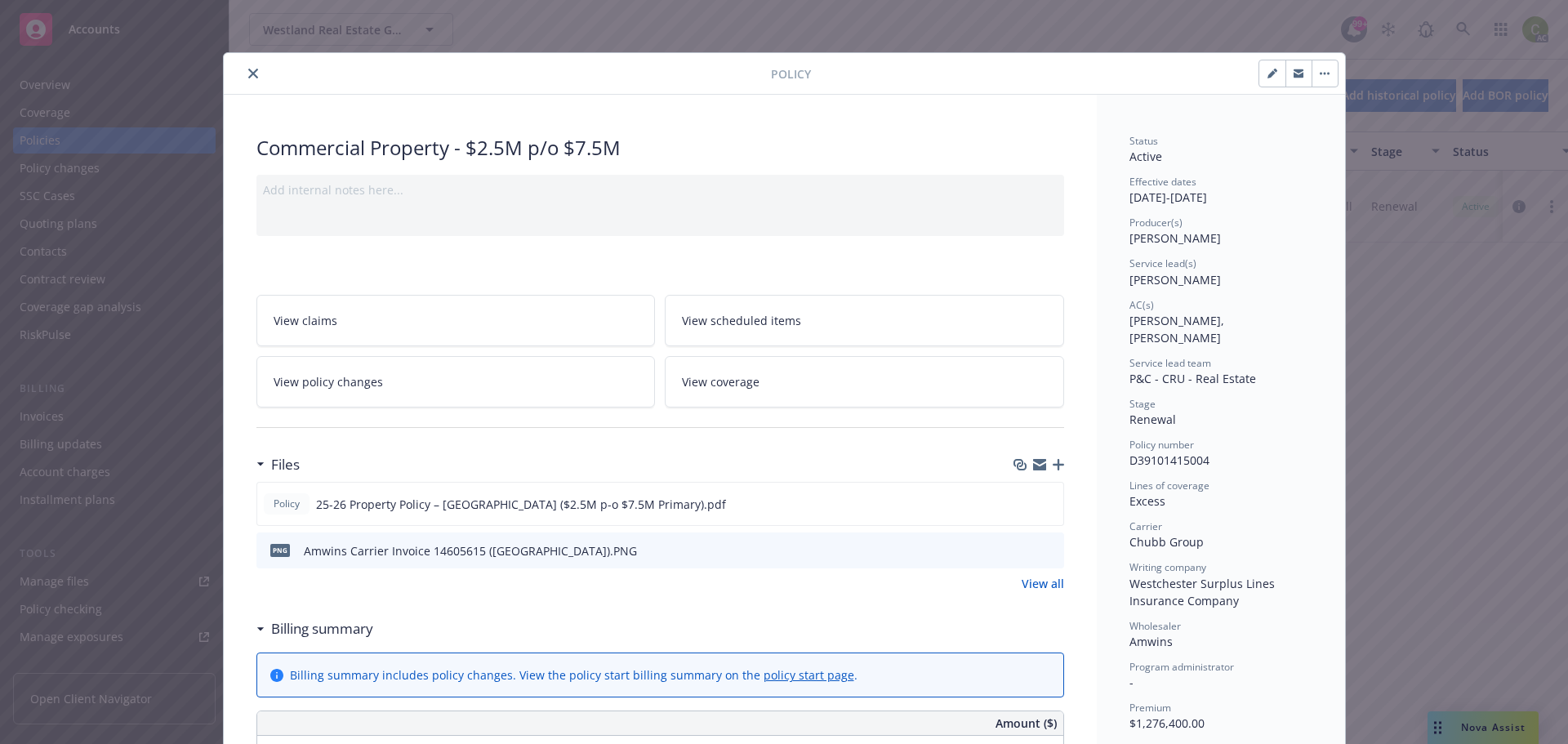
drag, startPoint x: 242, startPoint y: 74, endPoint x: 264, endPoint y: 69, distance: 22.6
click at [249, 74] on icon "close" at bounding box center [253, 74] width 10 height 10
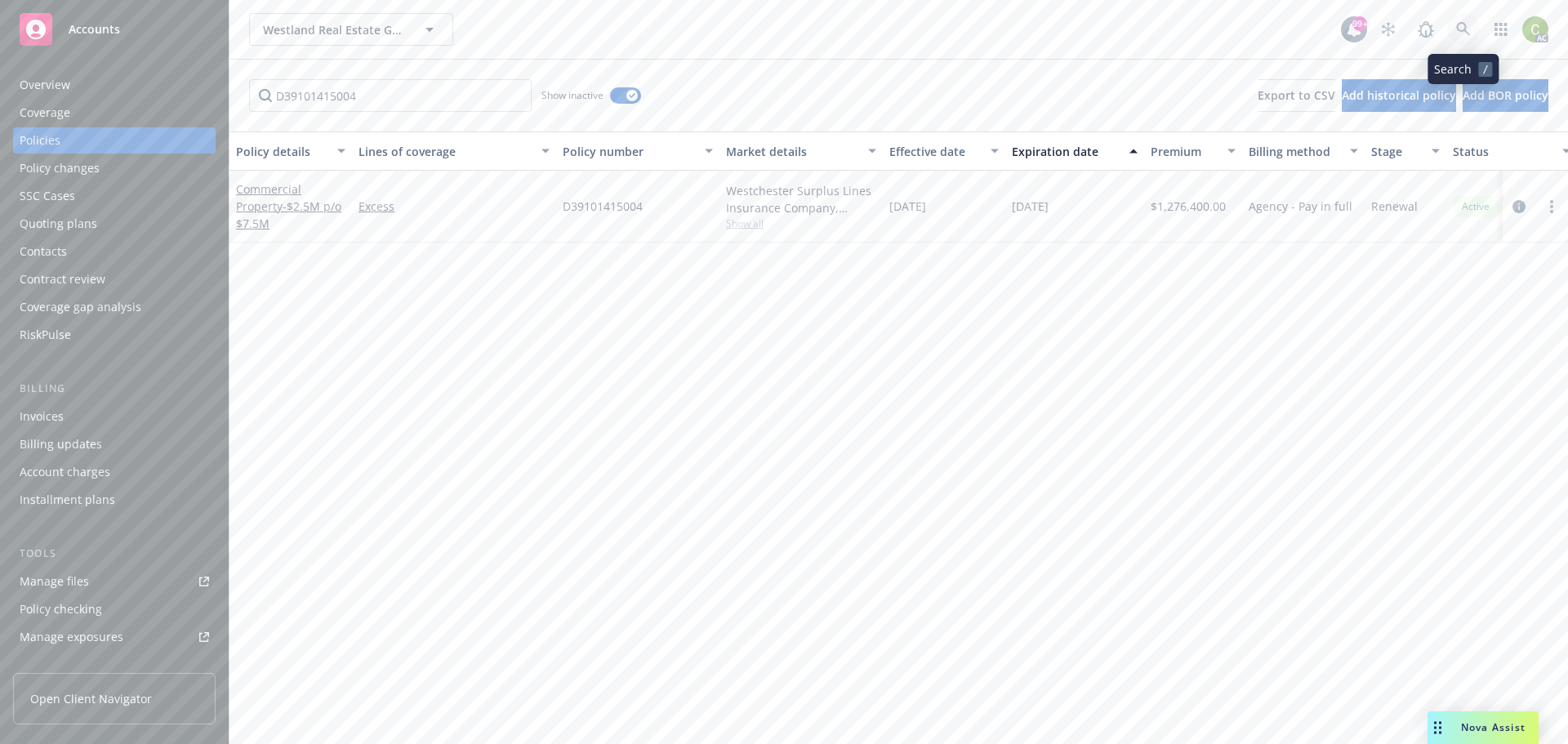
click at [1466, 20] on link at bounding box center [1464, 30] width 33 height 33
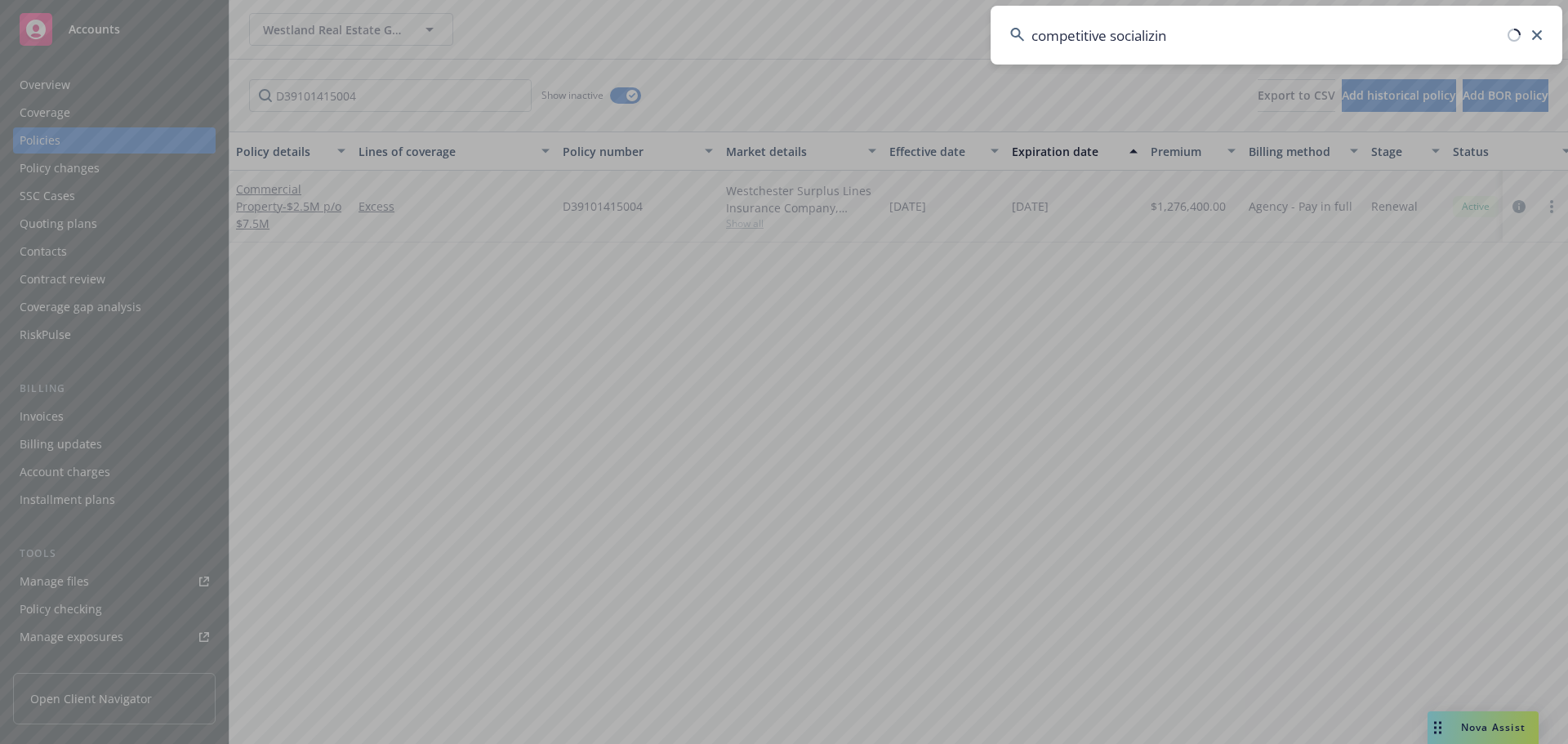
type input "competitive socializing"
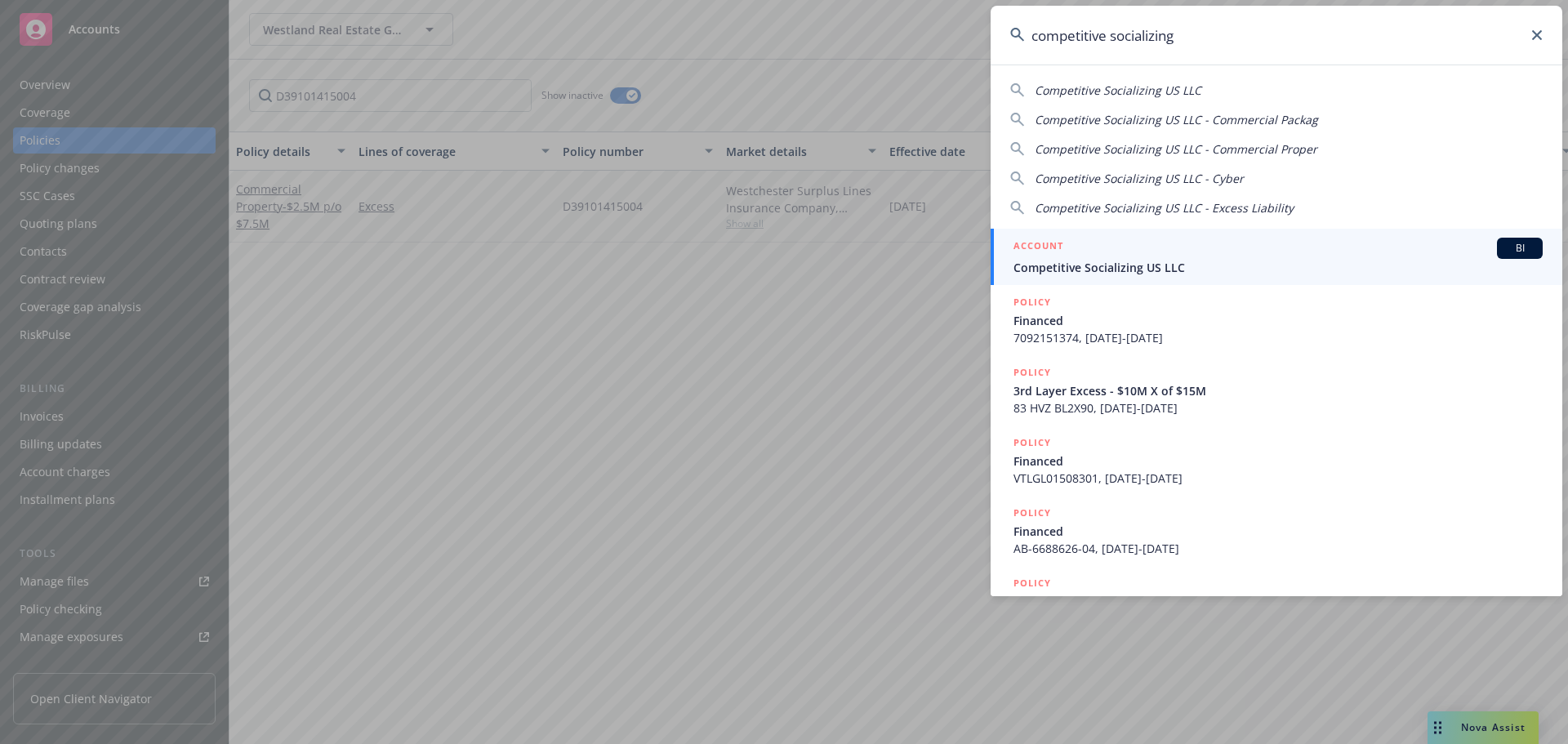
click at [1223, 247] on div "ACCOUNT BI" at bounding box center [1278, 249] width 529 height 21
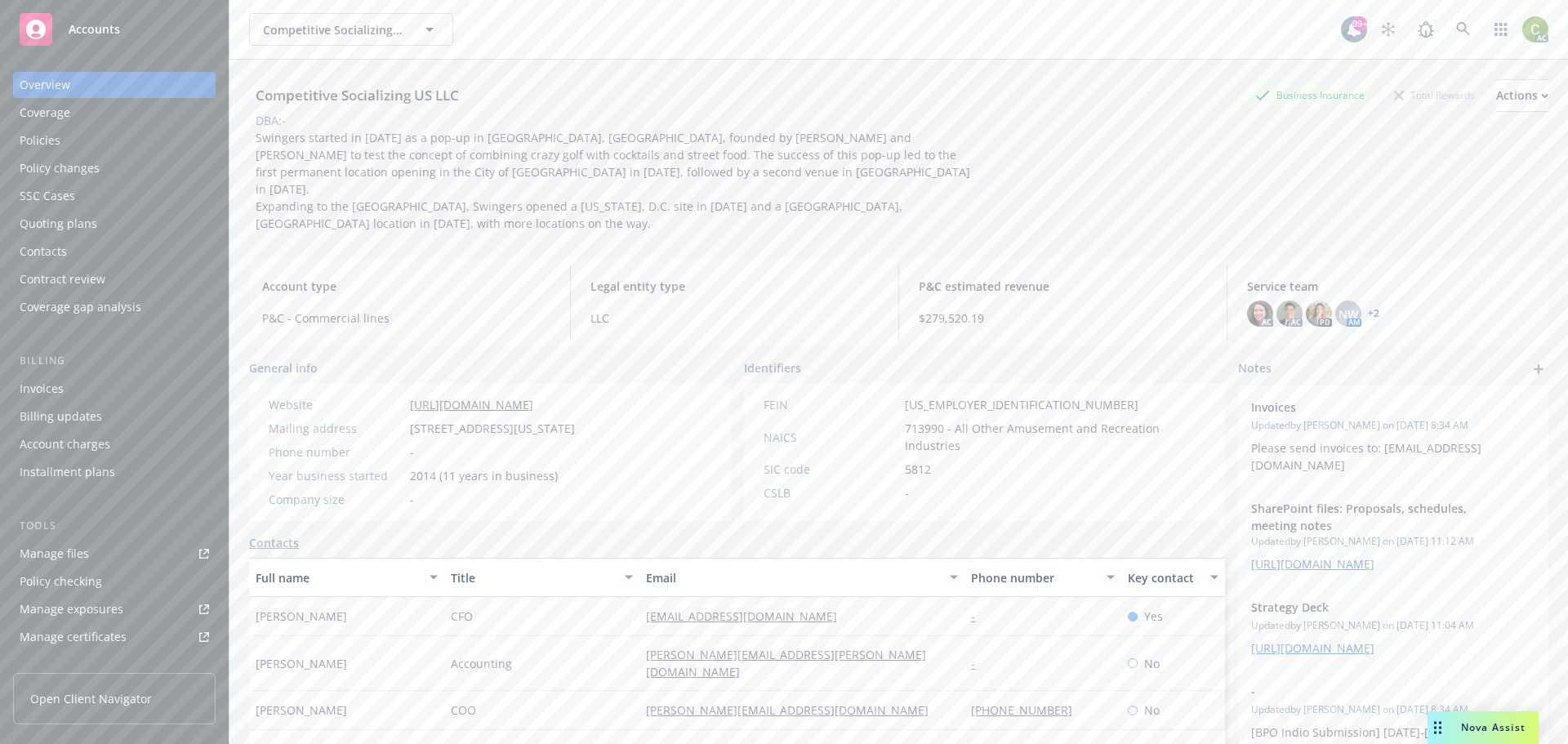
click at [81, 134] on div "Policies" at bounding box center [114, 140] width 190 height 26
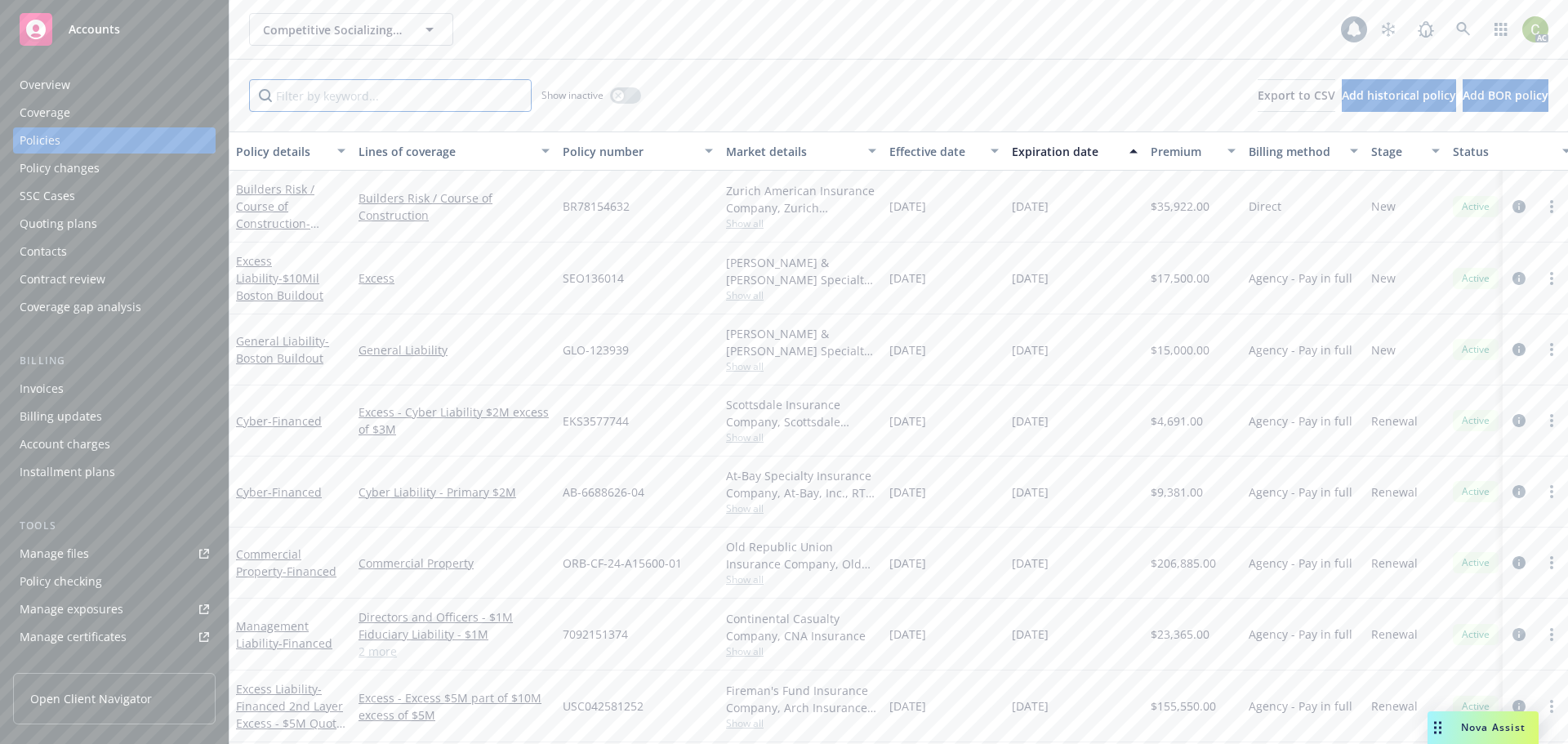
click at [331, 94] on input "Filter by keyword..." at bounding box center [391, 96] width 282 height 33
type input "property"
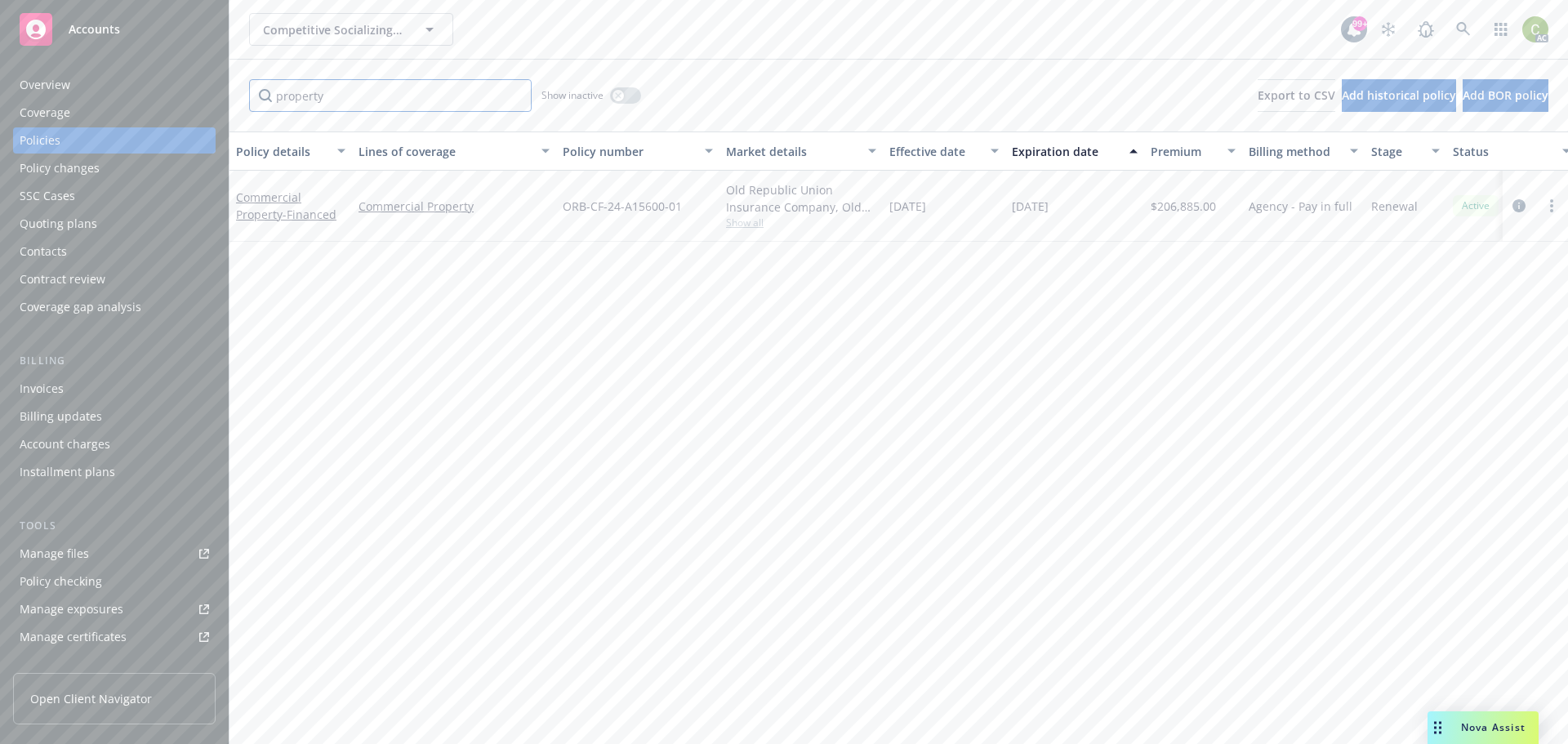
drag, startPoint x: 403, startPoint y: 104, endPoint x: 60, endPoint y: 117, distance: 343.2
click at [73, 115] on div "Accounts Overview Coverage Policies Policy changes SSC Cases Quoting plans Cont…" at bounding box center [784, 372] width 1568 height 744
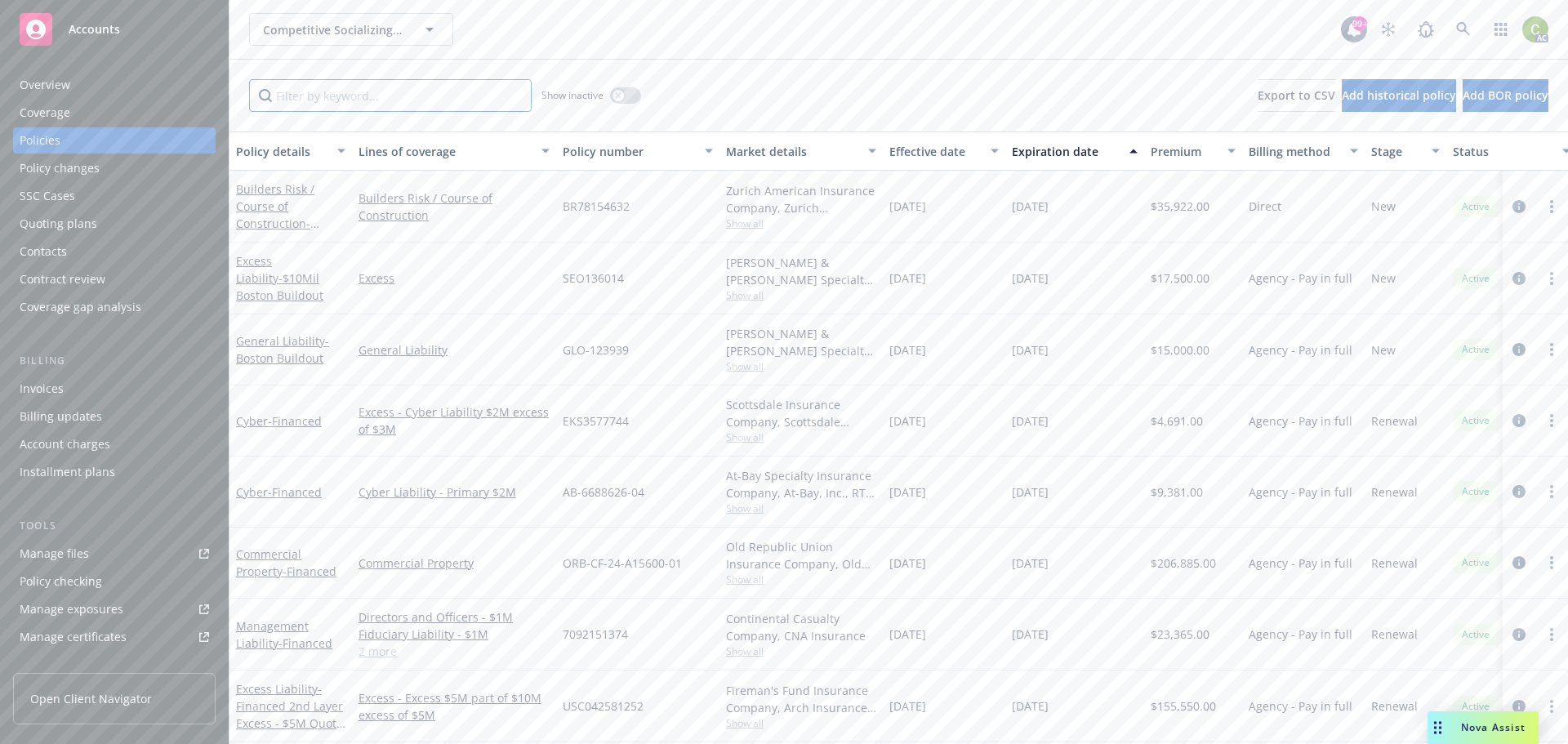
click at [378, 91] on input "Filter by keyword..." at bounding box center [391, 96] width 282 height 33
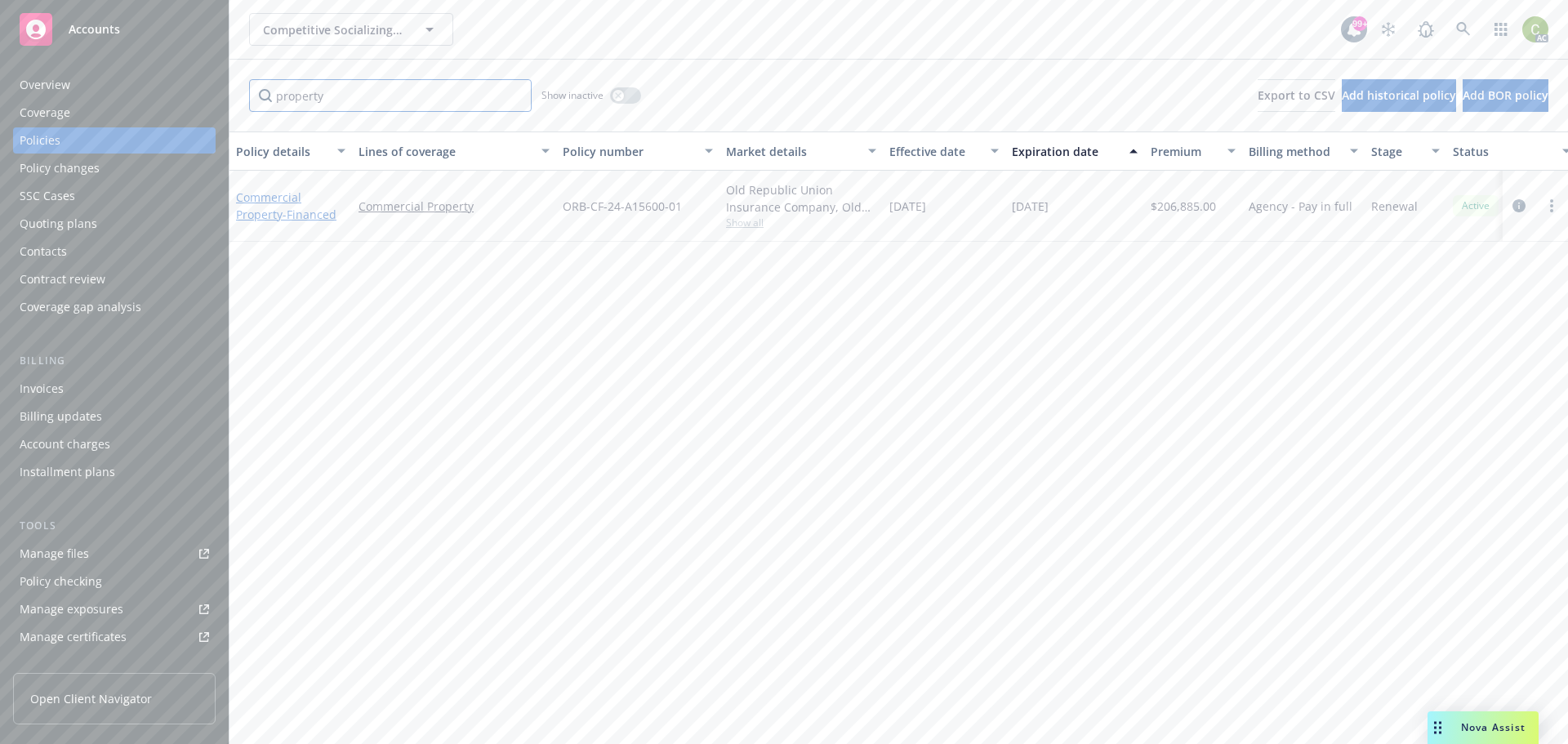
type input "property"
click at [250, 196] on link "Commercial Property - Financed" at bounding box center [286, 206] width 101 height 33
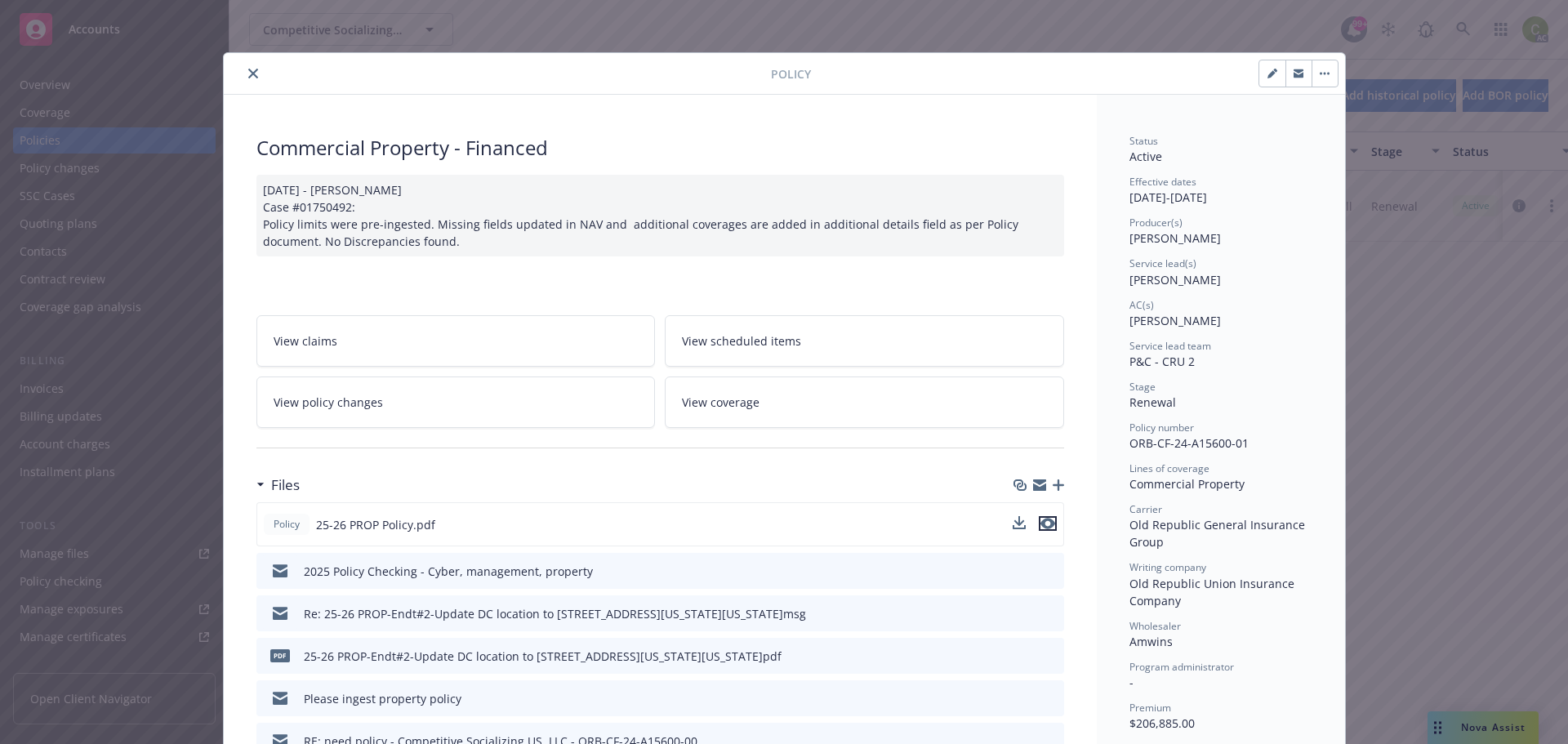
click at [1043, 520] on icon "preview file" at bounding box center [1048, 523] width 15 height 12
drag, startPoint x: 249, startPoint y: 76, endPoint x: 738, endPoint y: 129, distance: 491.9
click at [249, 75] on icon "close" at bounding box center [253, 74] width 10 height 10
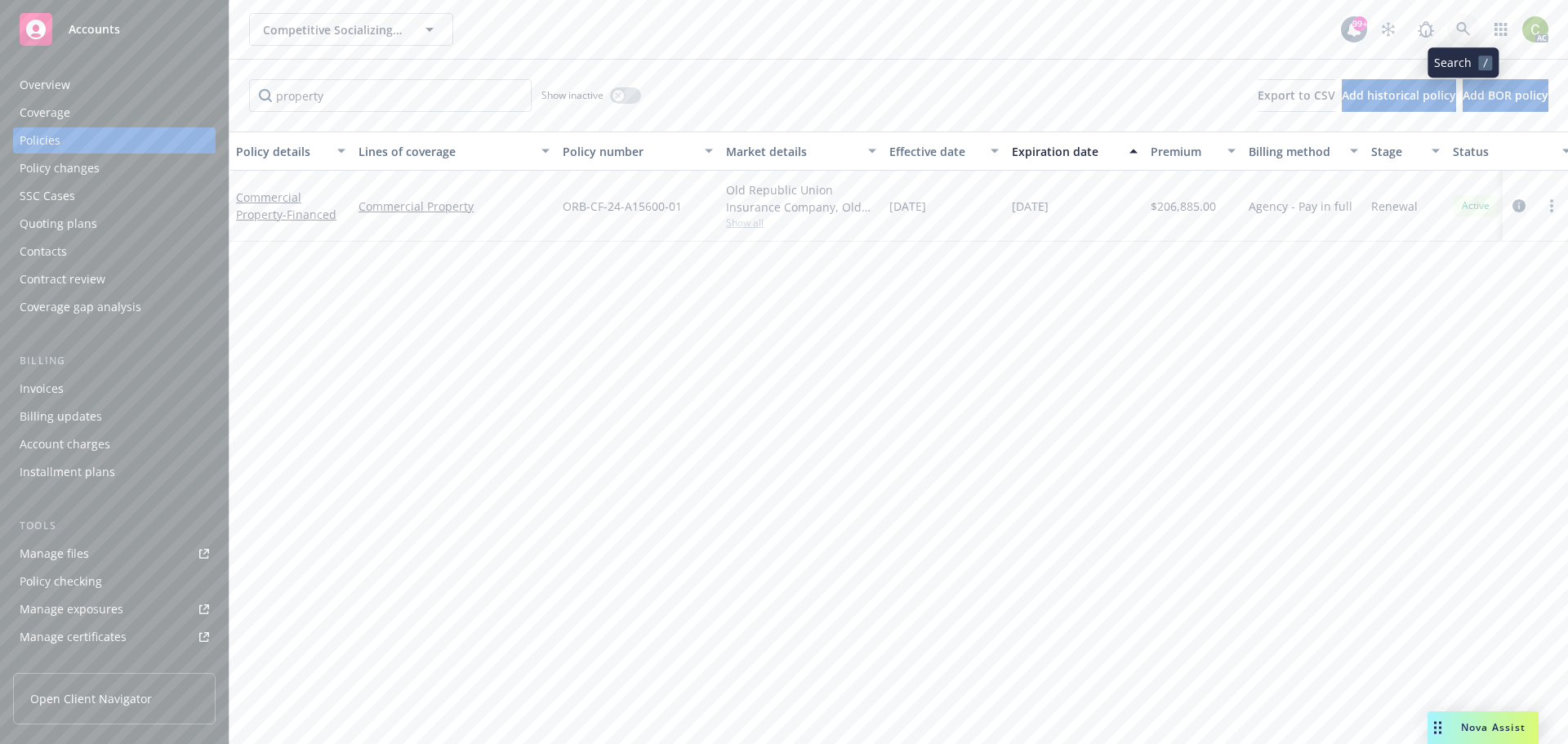
click at [1468, 32] on icon at bounding box center [1464, 29] width 15 height 15
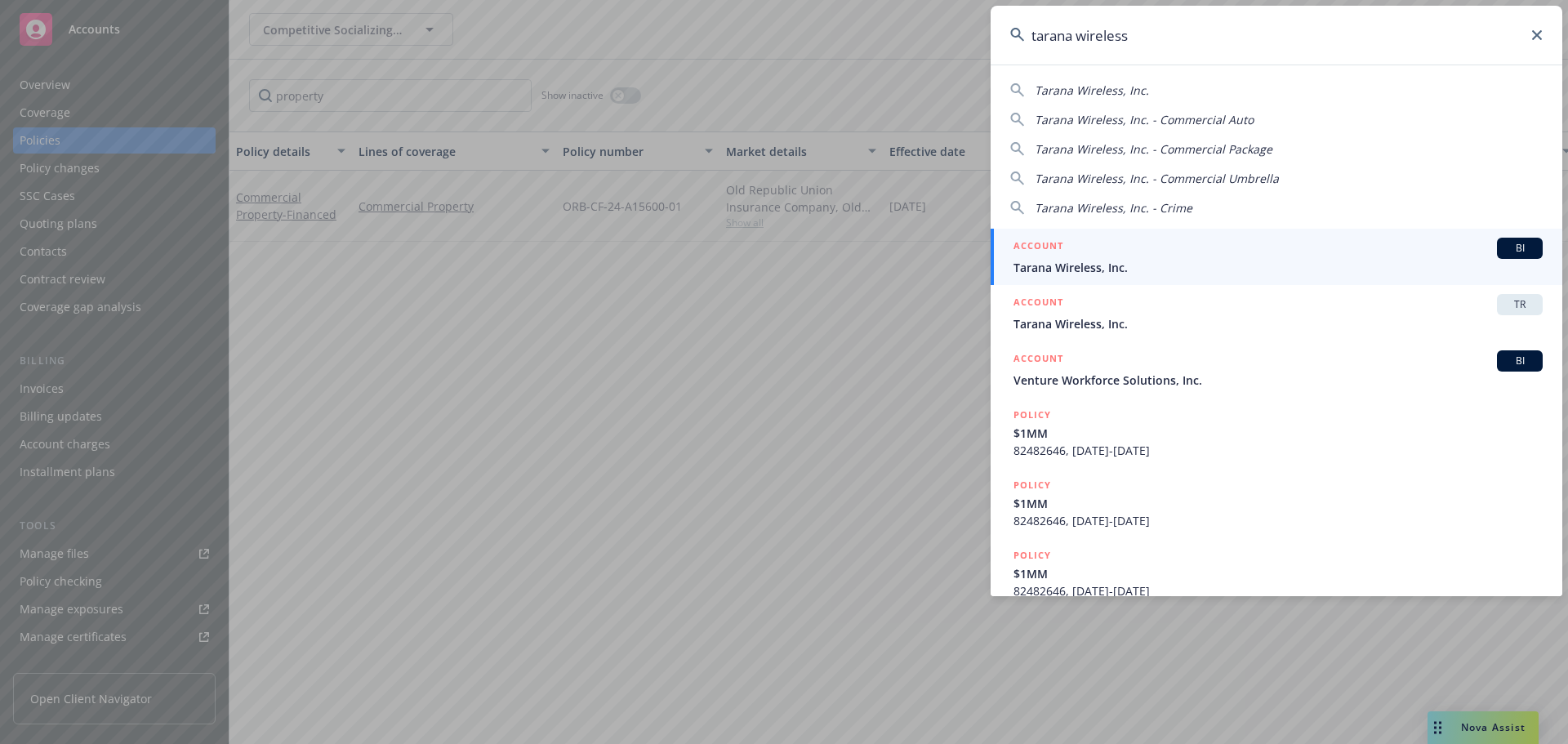
type input "tarana wireless"
click at [1063, 256] on h5 "ACCOUNT" at bounding box center [1039, 248] width 50 height 19
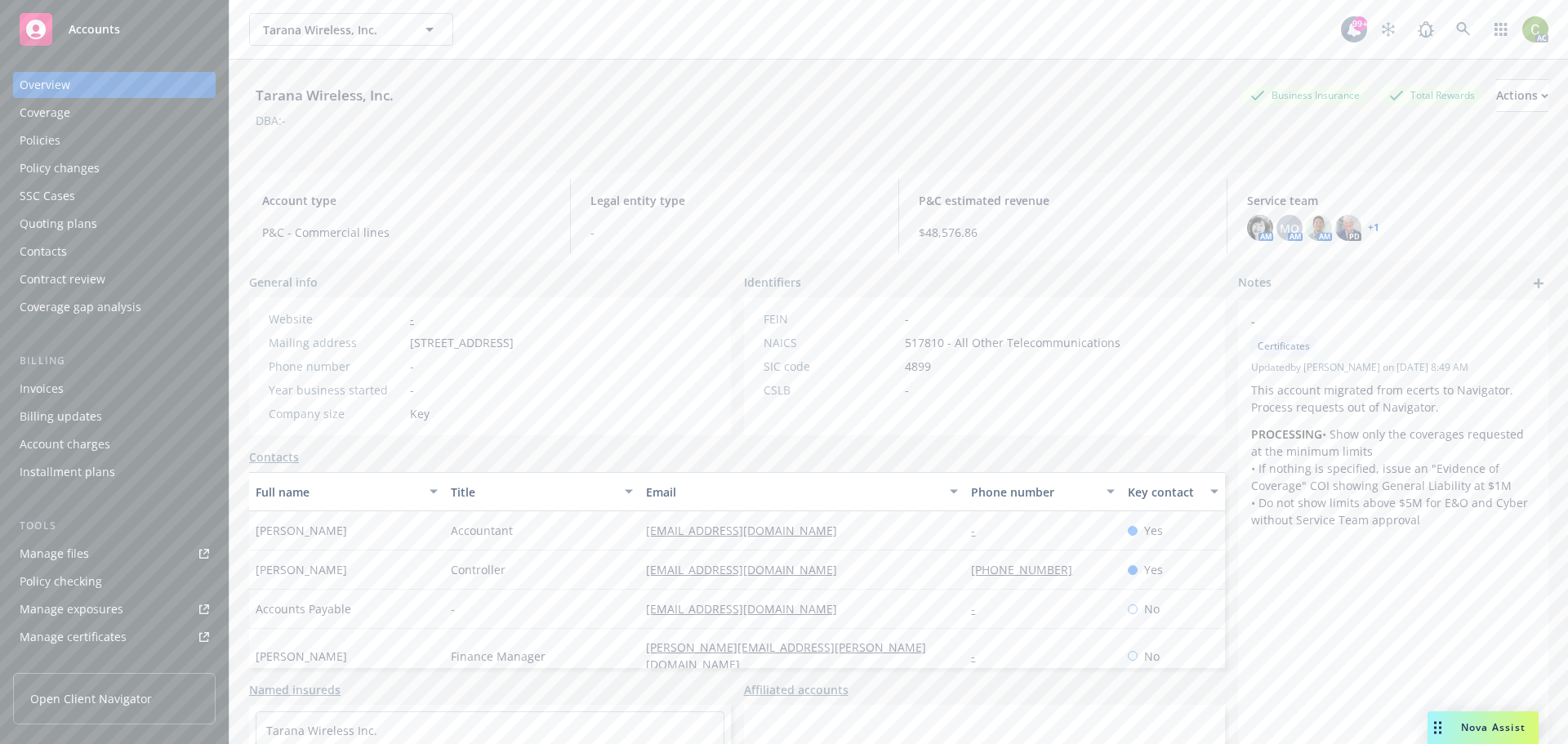
click at [33, 113] on div "Coverage" at bounding box center [44, 112] width 50 height 26
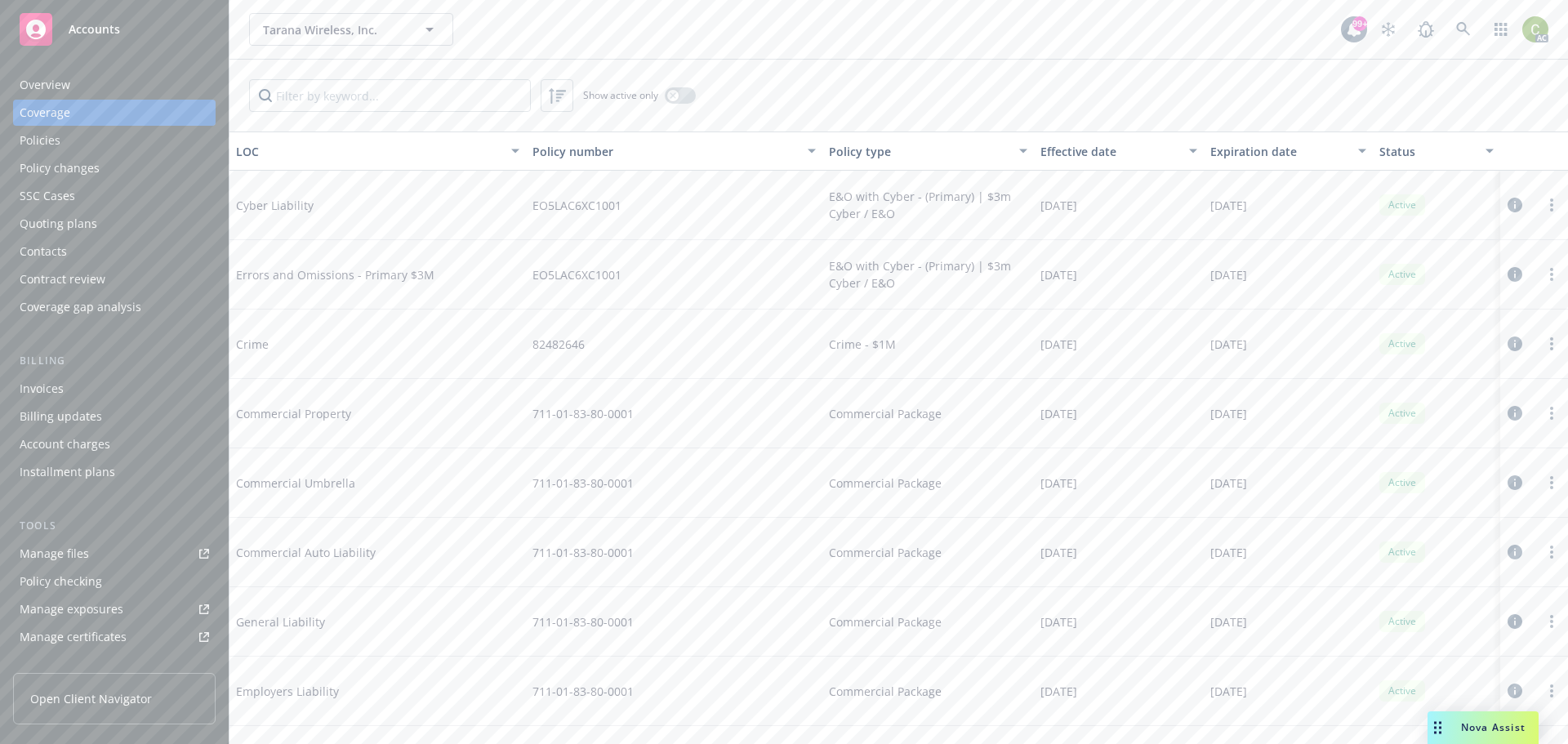
click at [58, 83] on div "Overview" at bounding box center [44, 84] width 50 height 26
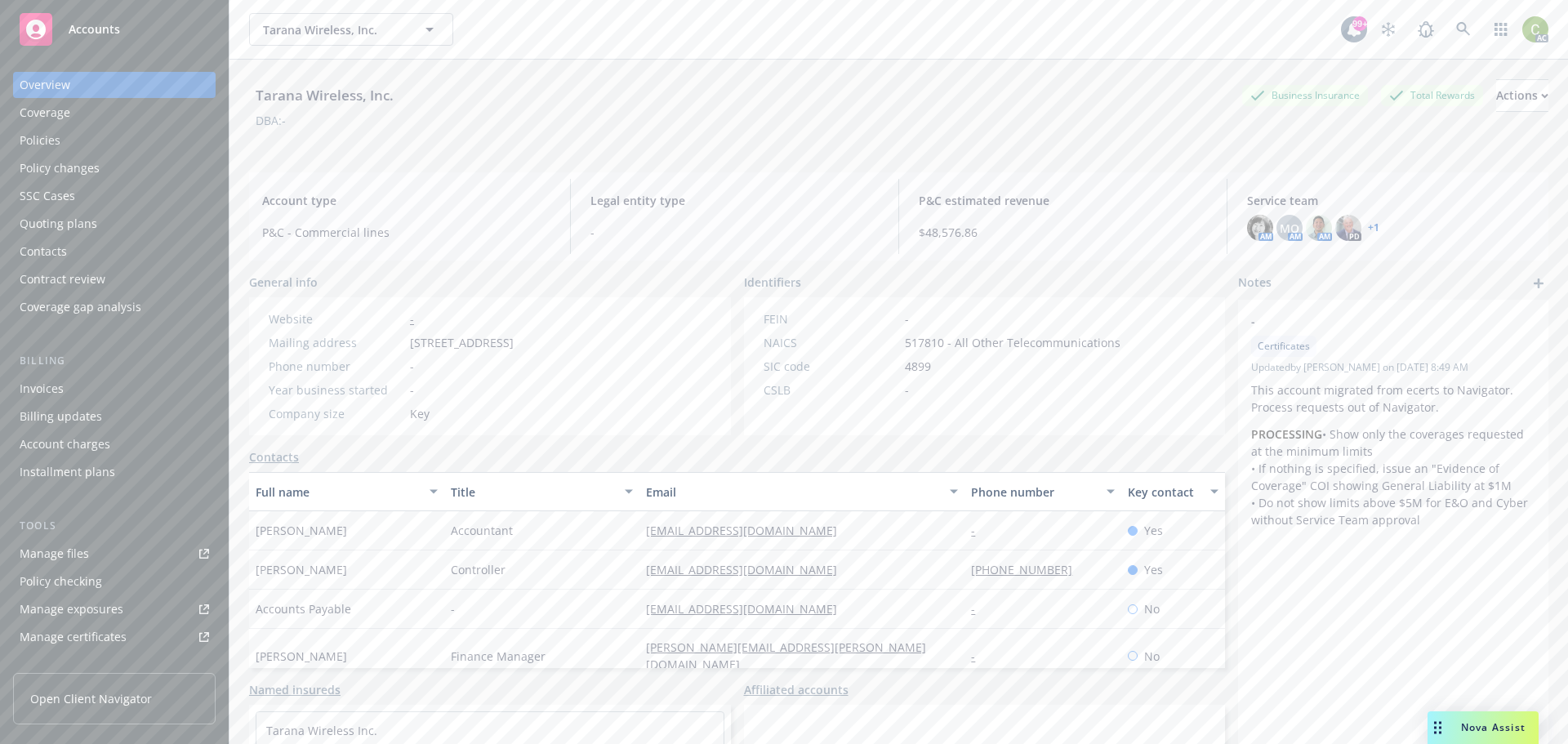
click at [1497, 718] on div "Nova Assist" at bounding box center [1483, 729] width 111 height 33
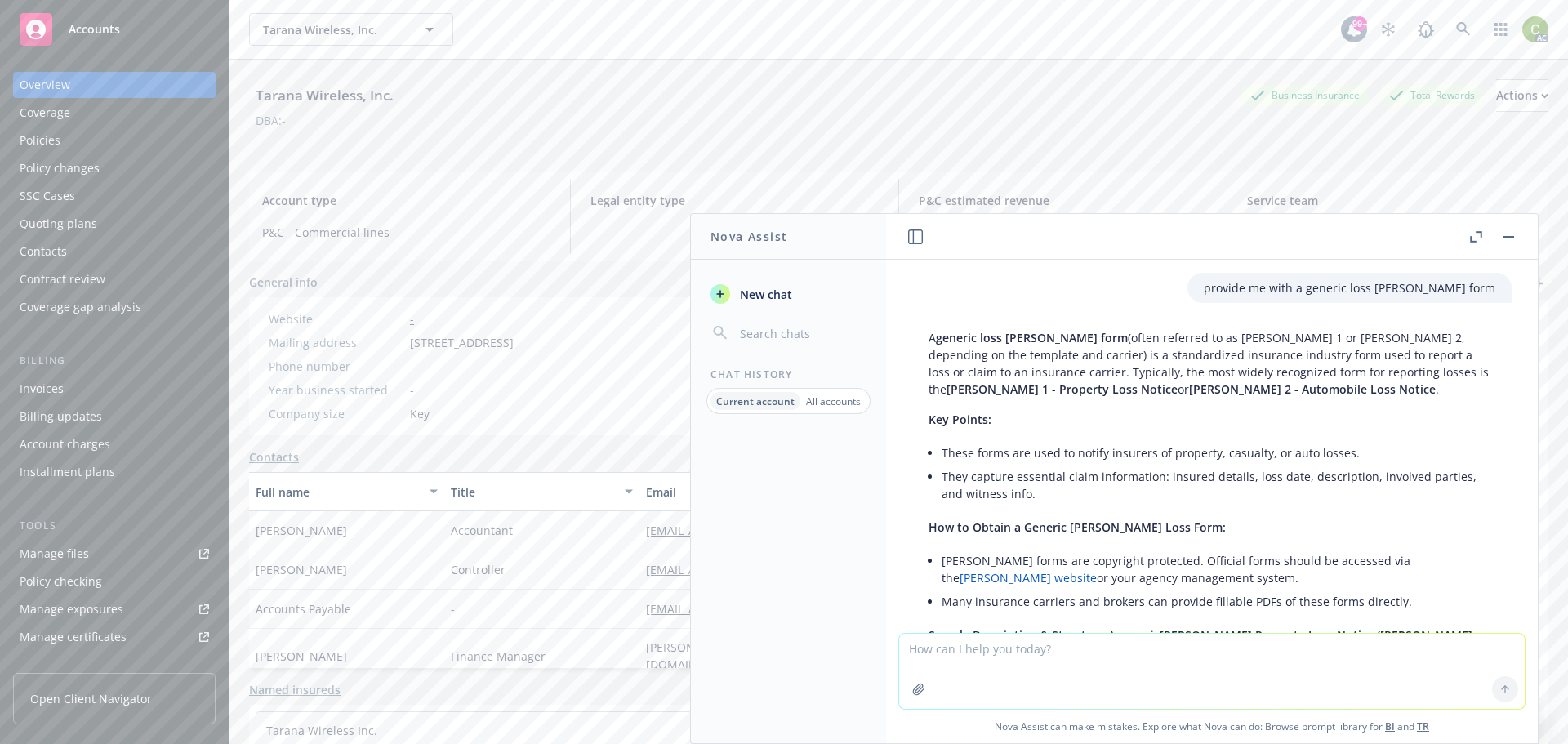
drag, startPoint x: 1078, startPoint y: 654, endPoint x: 1056, endPoint y: 630, distance: 32.6
click at [1068, 645] on textarea at bounding box center [1212, 671] width 626 height 75
type textarea "when does a seller or buyer have insurable interest under a cargo policy"
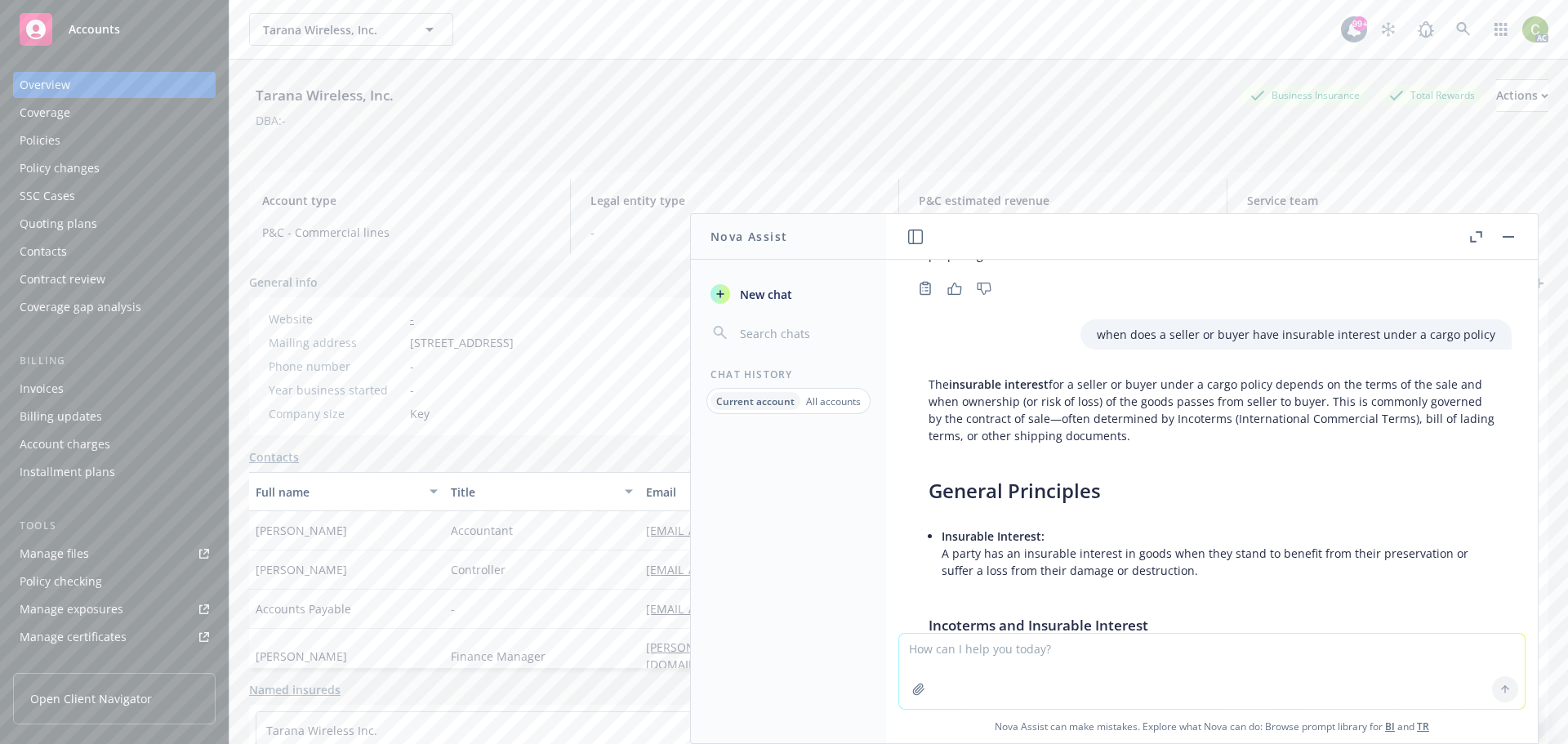
scroll to position [944, 0]
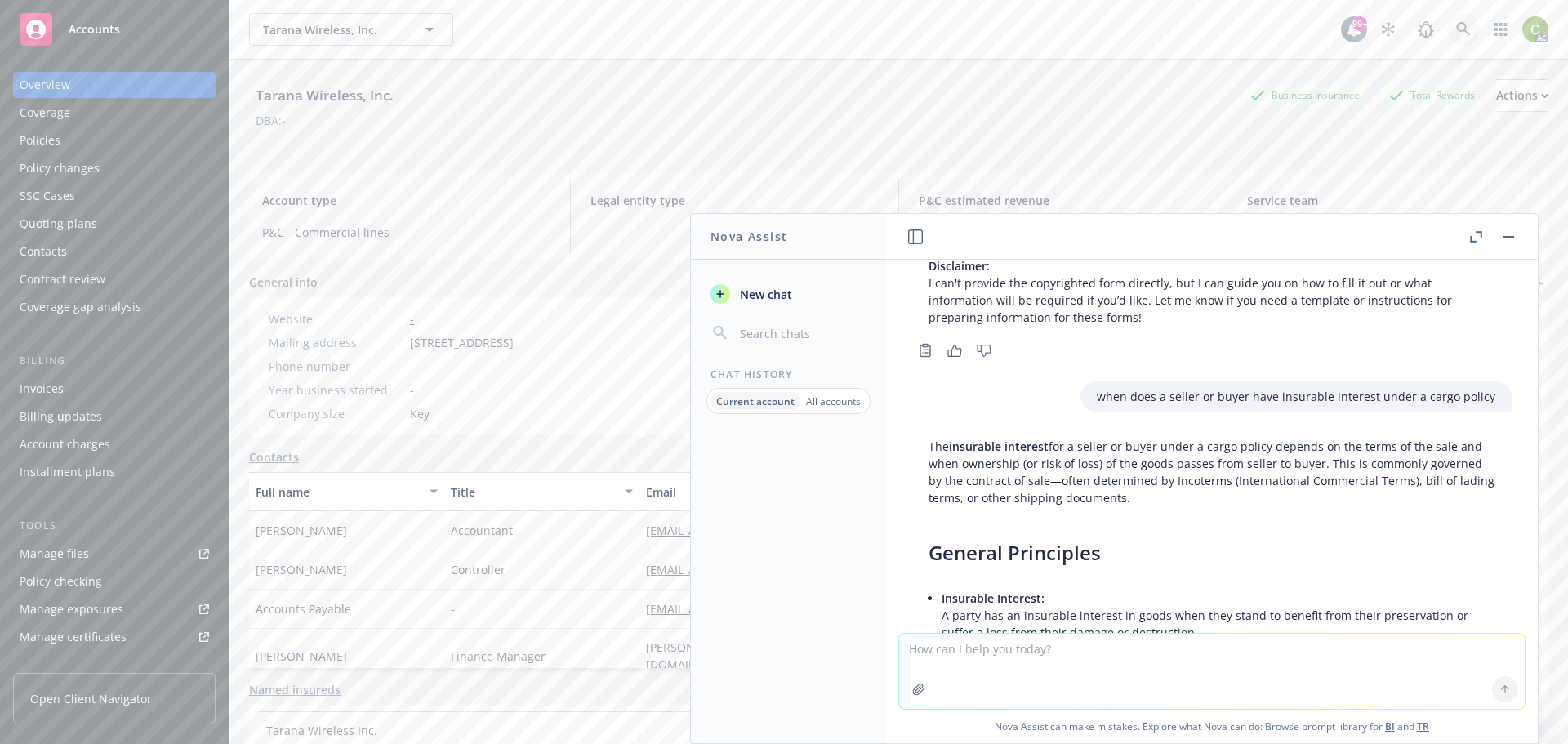
click at [1457, 27] on icon at bounding box center [1464, 29] width 15 height 15
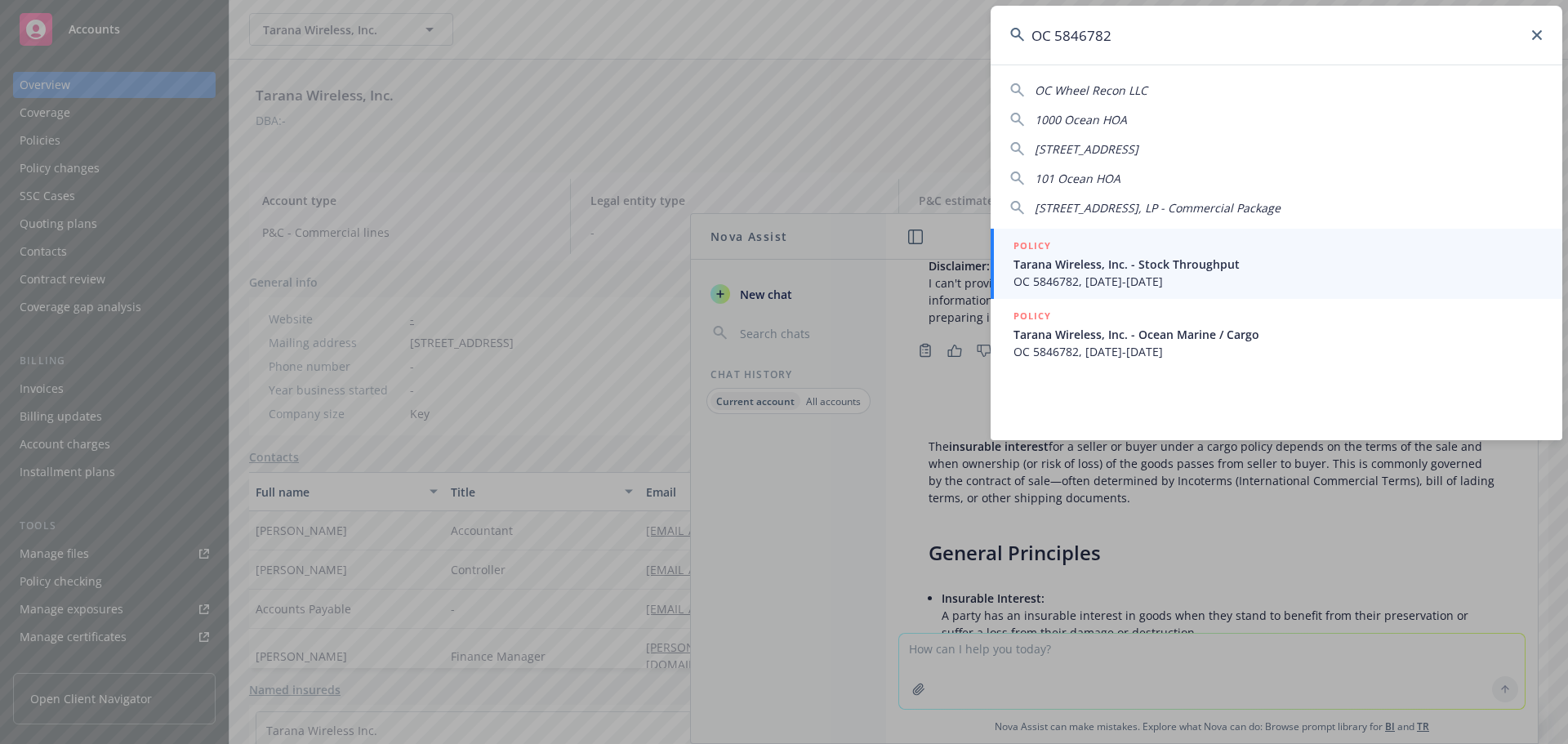
type input "OC 5846782"
click at [1253, 276] on span "OC 5846782, [DATE]-[DATE]" at bounding box center [1278, 282] width 529 height 17
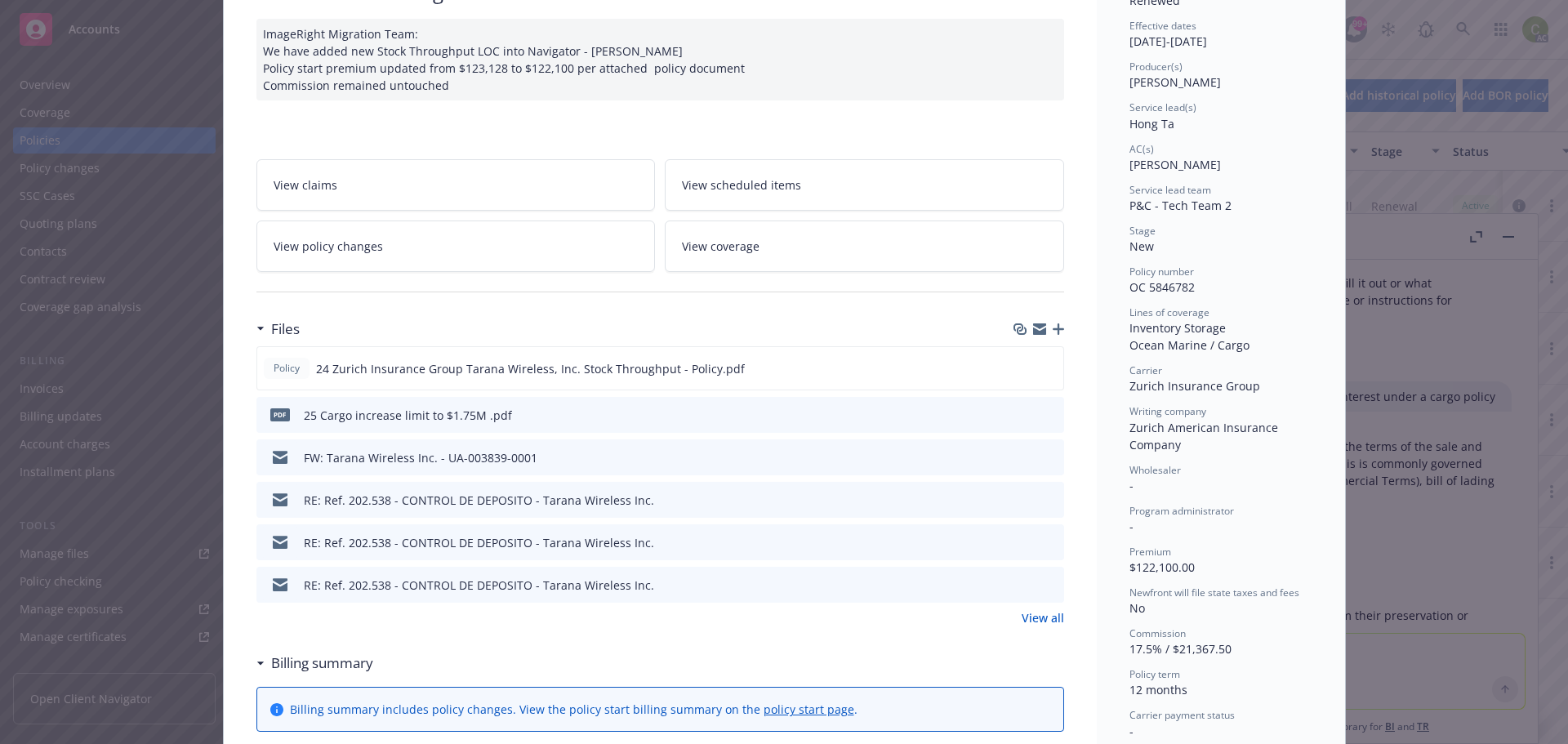
scroll to position [164, 0]
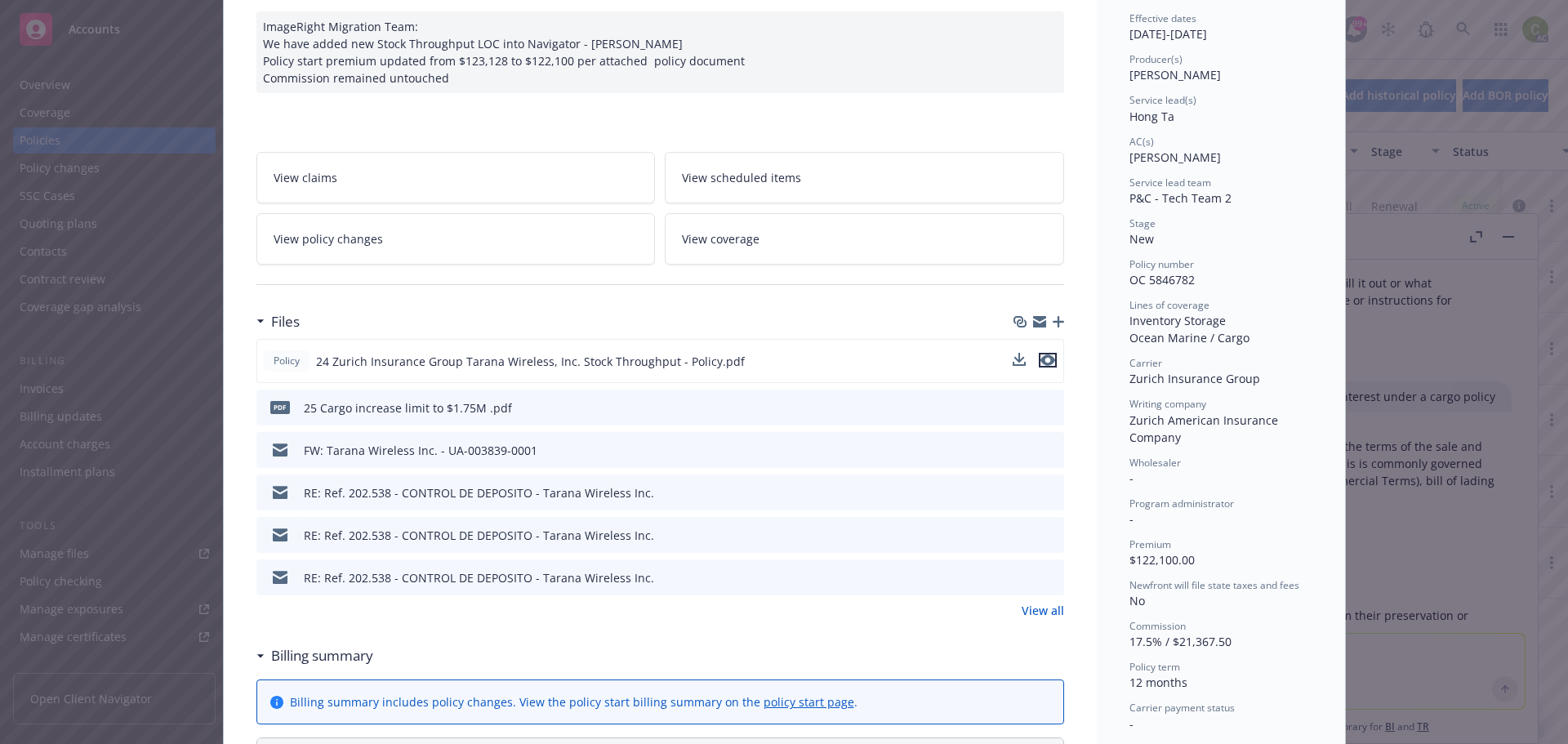
click at [1044, 362] on icon "preview file" at bounding box center [1048, 361] width 15 height 12
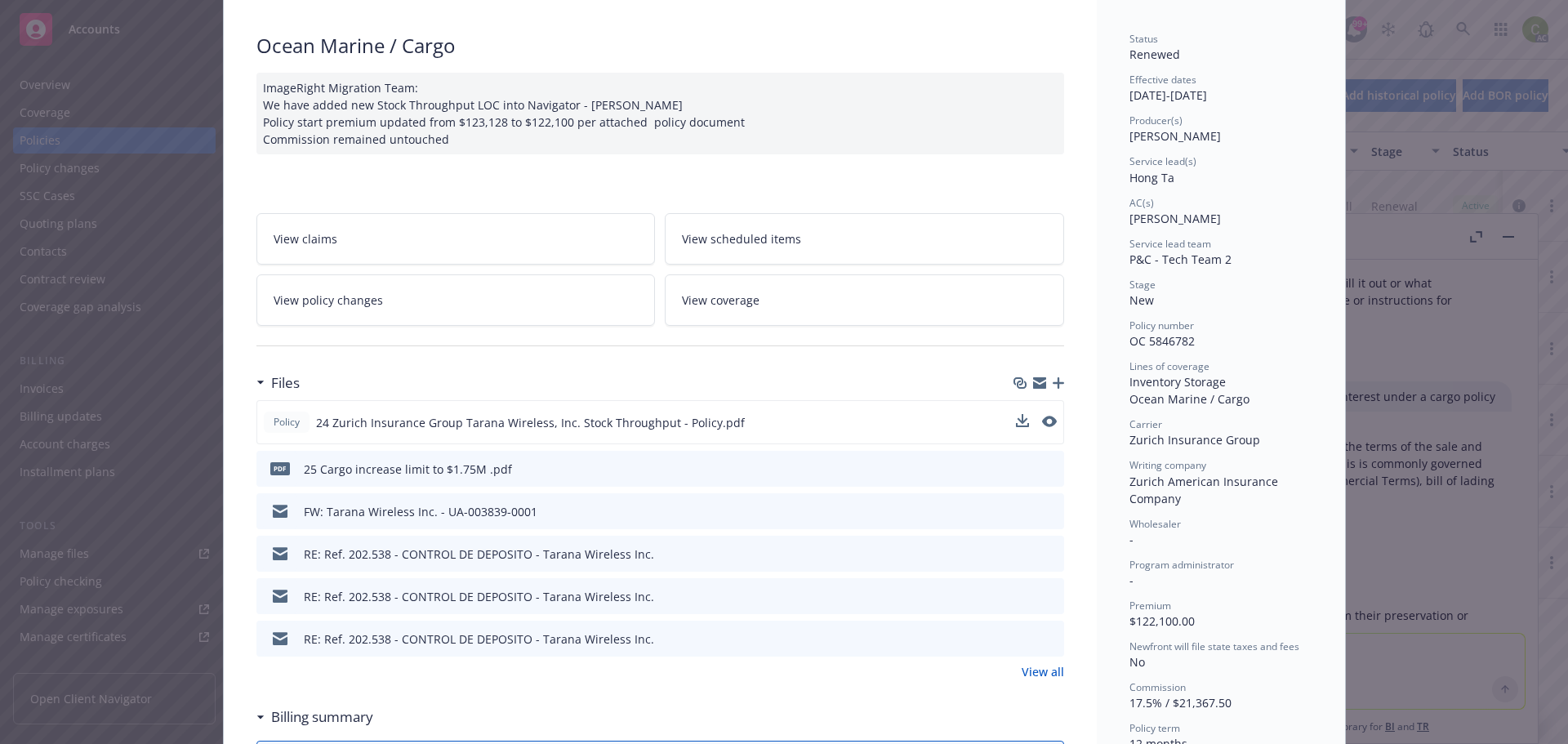
scroll to position [0, 0]
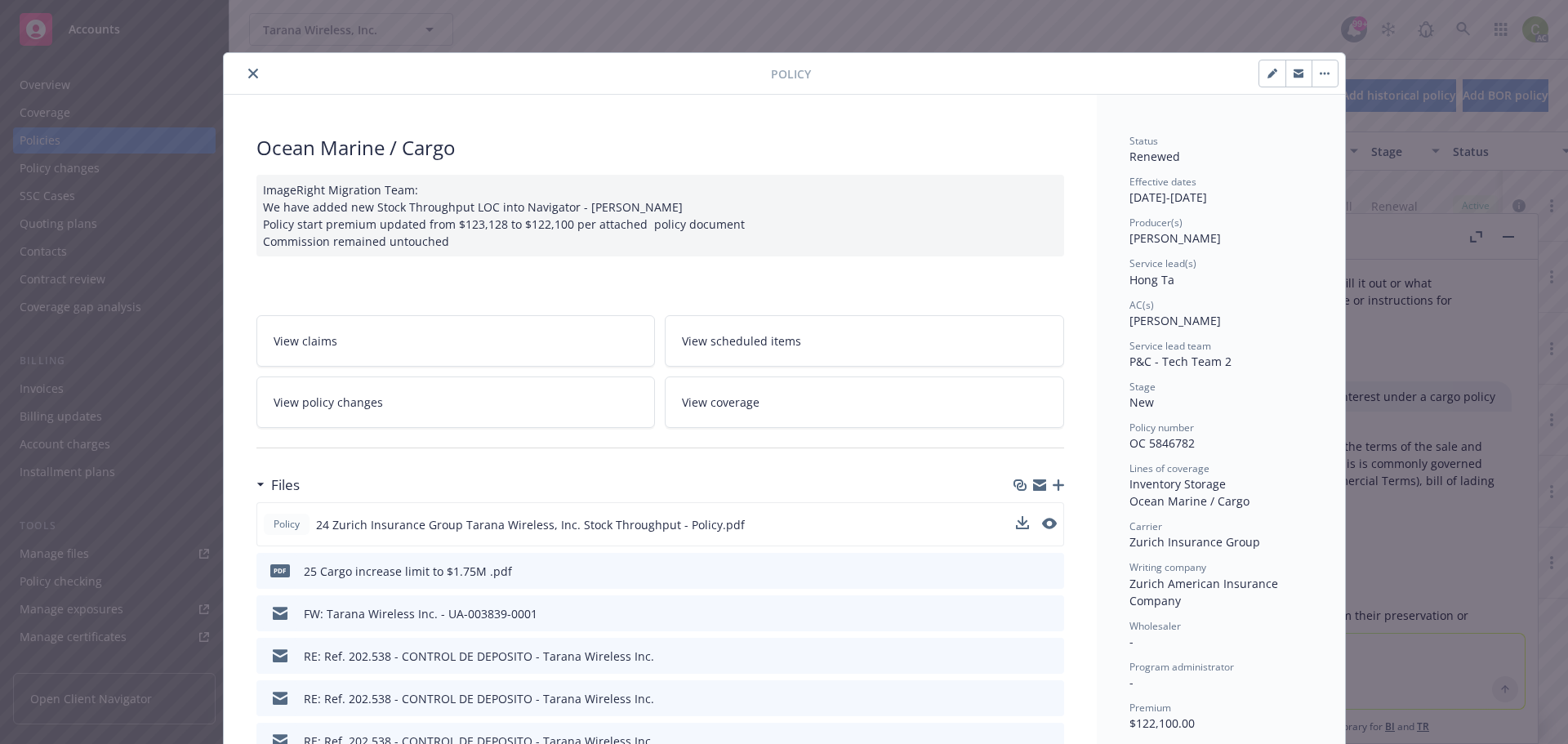
click at [253, 75] on button "close" at bounding box center [253, 74] width 19 height 19
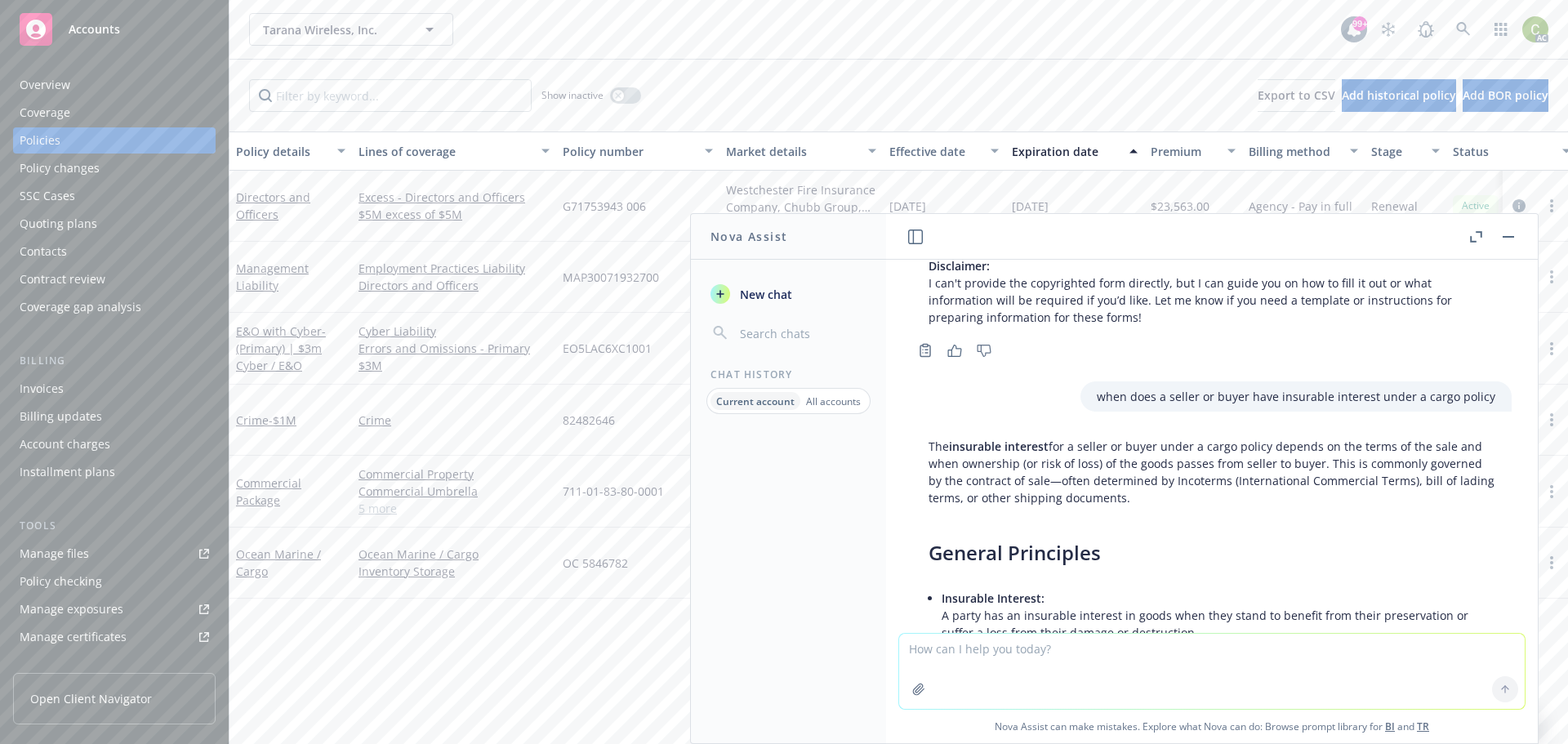
click at [1227, 664] on textarea at bounding box center [1212, 671] width 626 height 75
type textarea "when does insurable interest for goods transfer in [GEOGRAPHIC_DATA]"
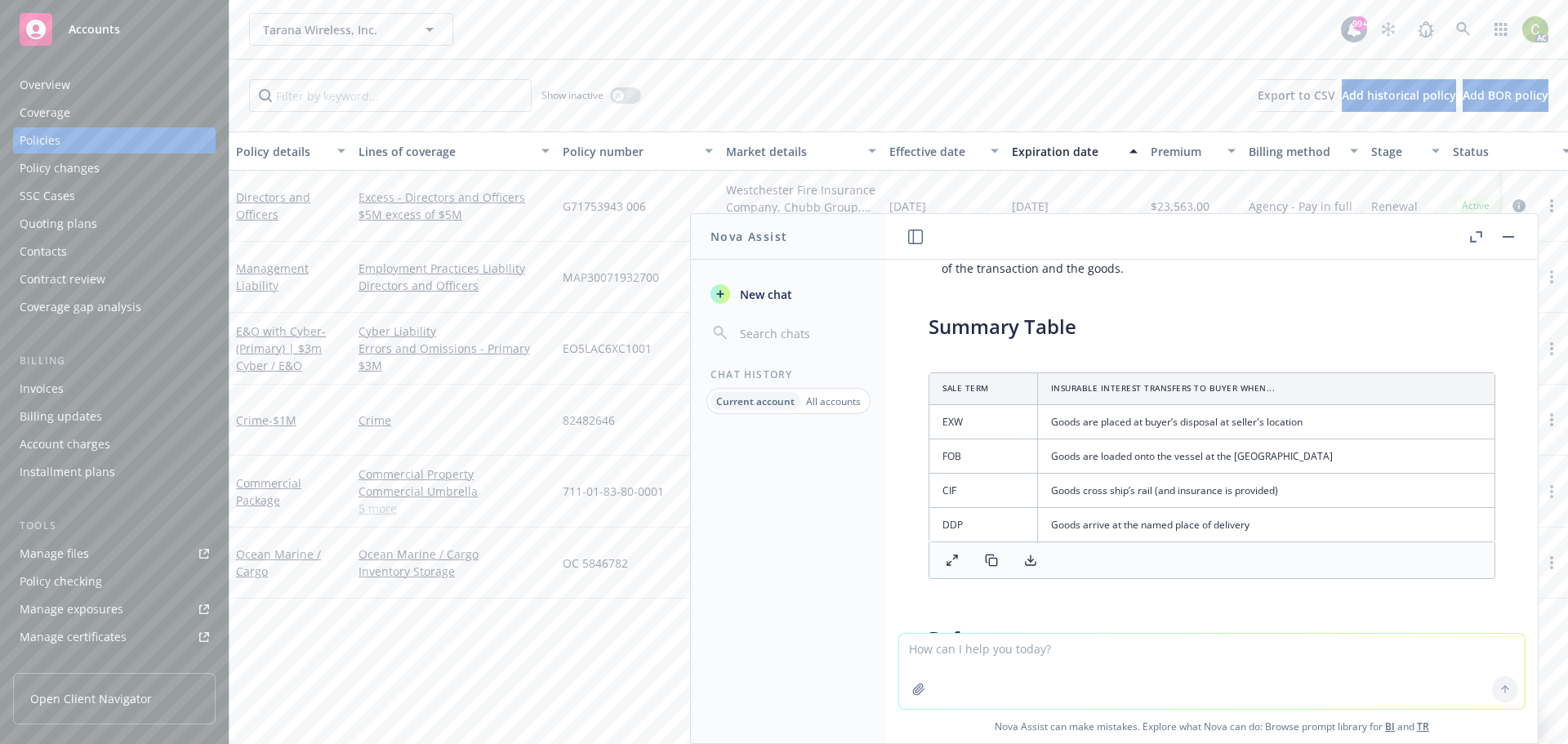
scroll to position [2925, 0]
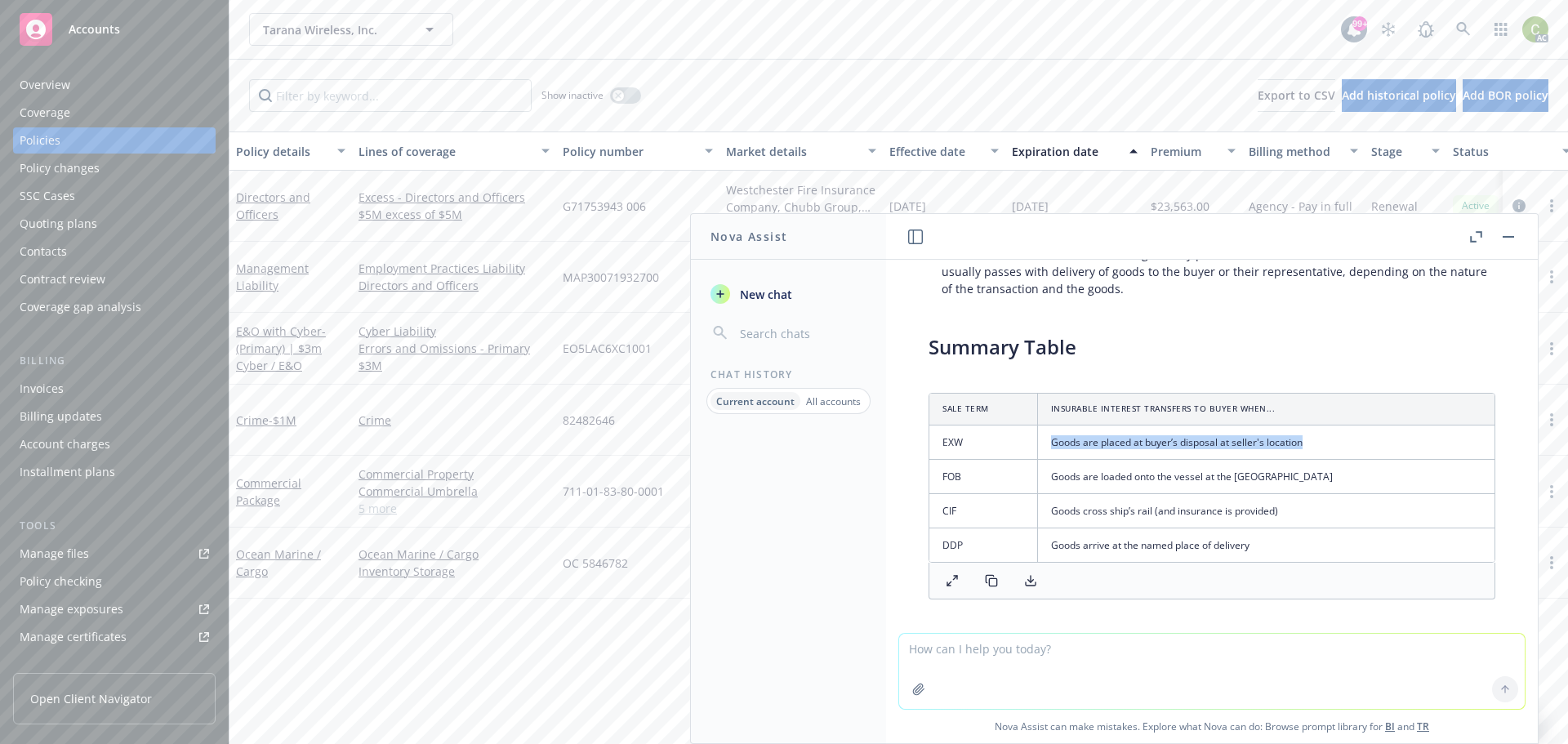
drag, startPoint x: 1053, startPoint y: 455, endPoint x: 1348, endPoint y: 463, distance: 295.1
click at [1348, 460] on td "Goods are placed at buyer’s disposal at seller's location" at bounding box center [1265, 441] width 458 height 34
click at [1322, 456] on td "Goods are placed at buyer’s disposal at seller's location" at bounding box center [1265, 441] width 458 height 34
click at [1123, 650] on textarea at bounding box center [1212, 671] width 626 height 75
type textarea "exw incoterms"
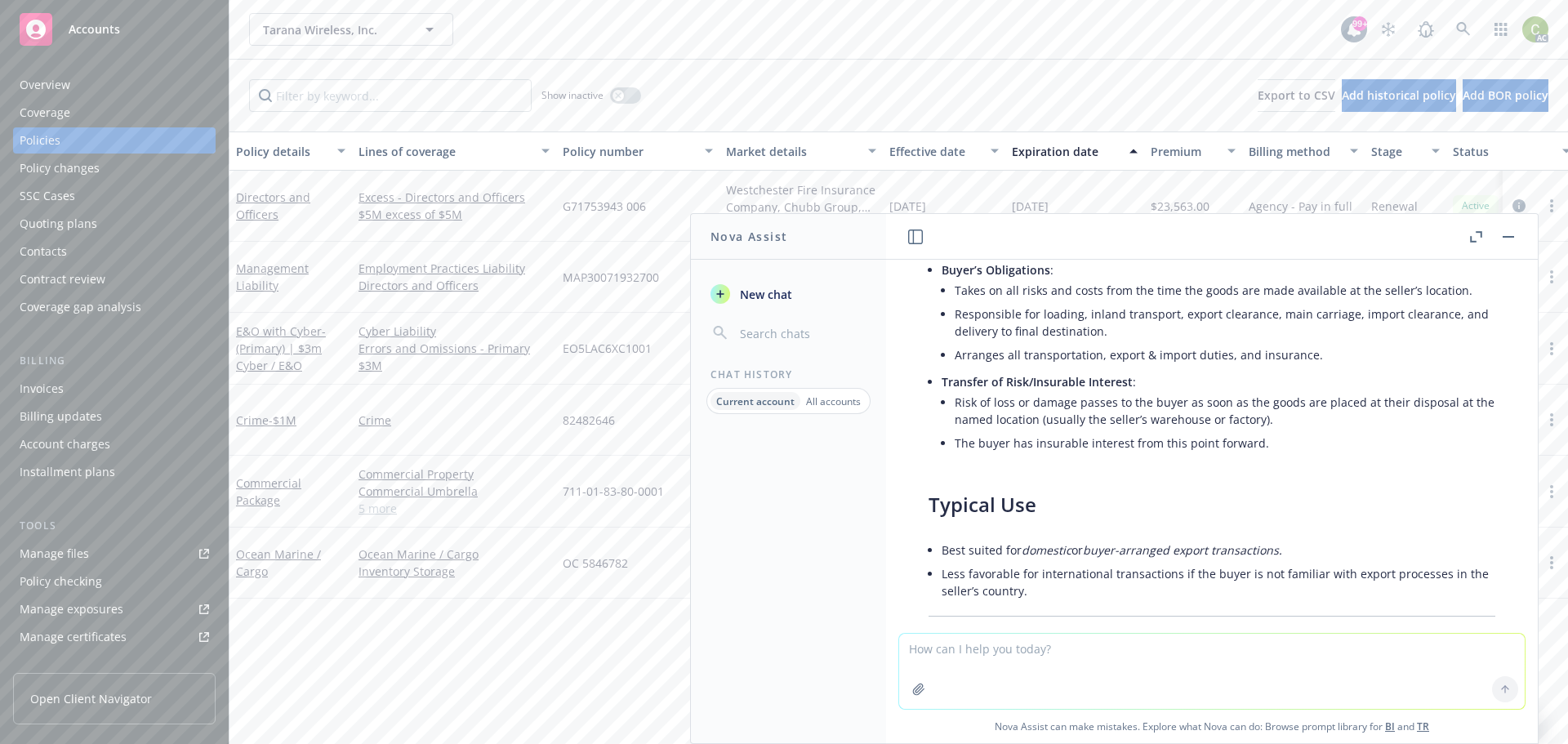
scroll to position [3943, 0]
